Goal: Information Seeking & Learning: Check status

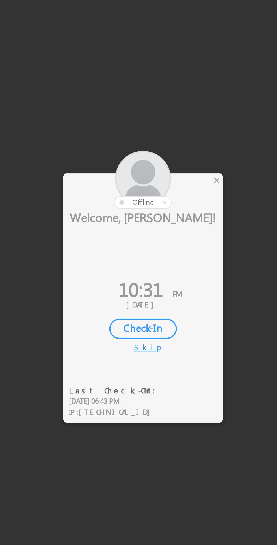
click at [164, 231] on div "×" at bounding box center [163, 232] width 6 height 6
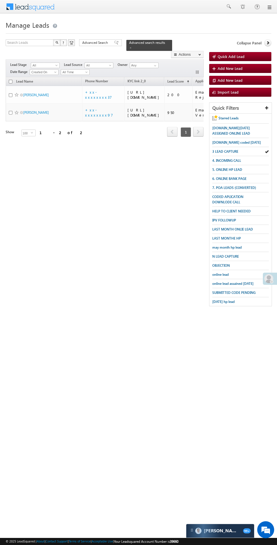
click at [230, 153] on span "3 LEAD CAPTURE" at bounding box center [225, 151] width 26 height 4
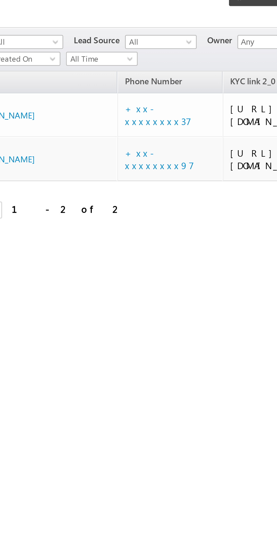
click at [72, 70] on span "All Time" at bounding box center [74, 72] width 27 height 5
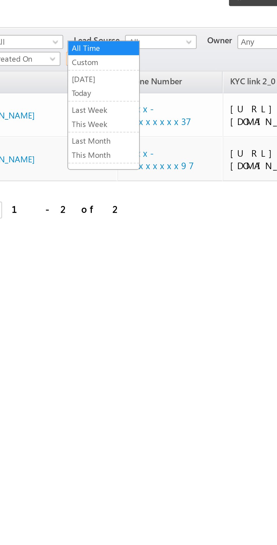
click at [66, 88] on link "Today" at bounding box center [76, 85] width 29 height 5
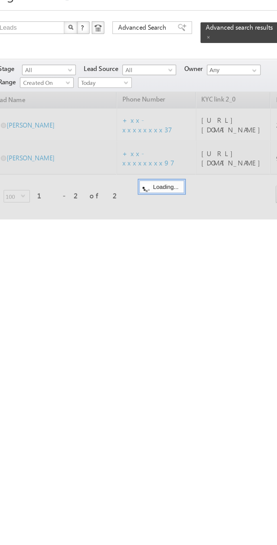
scroll to position [0, 1]
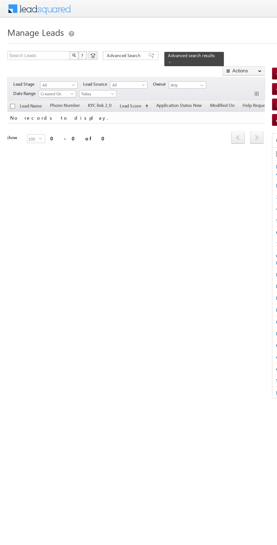
click at [132, 46] on span at bounding box center [130, 47] width 3 height 3
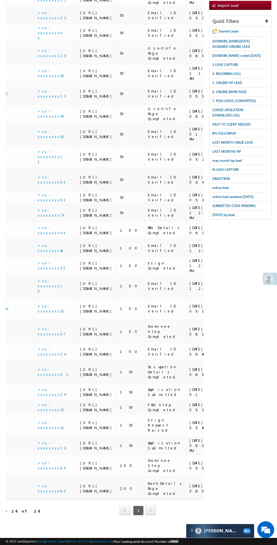
scroll to position [0, 0]
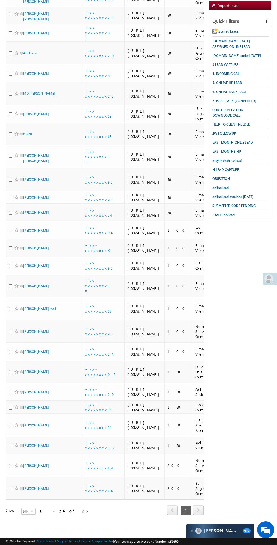
click at [31, 500] on td "Shubham kumar" at bounding box center [44, 488] width 76 height 23
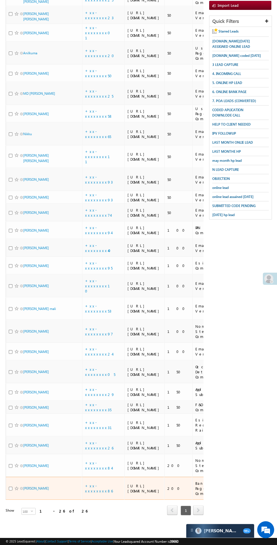
click at [22, 467] on span at bounding box center [21, 466] width 3 height 3
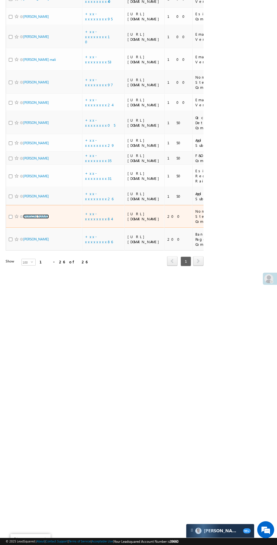
click at [34, 219] on link "Niku Vasava" at bounding box center [36, 216] width 26 height 4
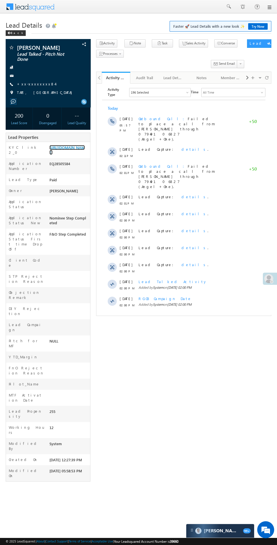
click at [74, 155] on link "https://angelbroking1-pk3em7sa.customui-test.leadsquared.com?leadId=9ff5858a-45…" at bounding box center [67, 150] width 35 height 10
